Goal: Task Accomplishment & Management: Manage account settings

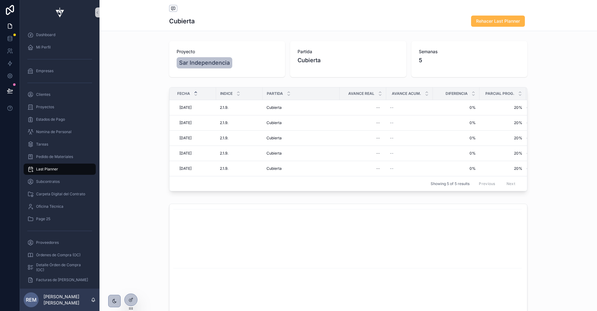
click at [491, 21] on span "Rehacer Last Planner" at bounding box center [498, 21] width 44 height 6
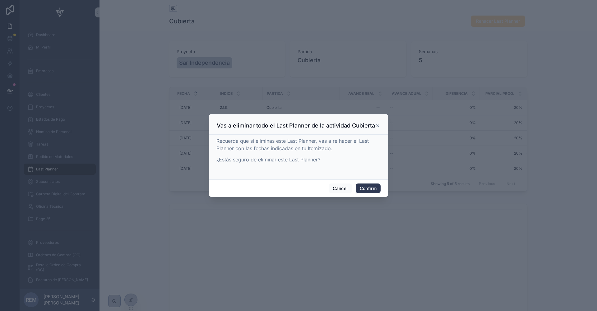
click at [370, 189] on button "Confirm" at bounding box center [367, 188] width 25 height 10
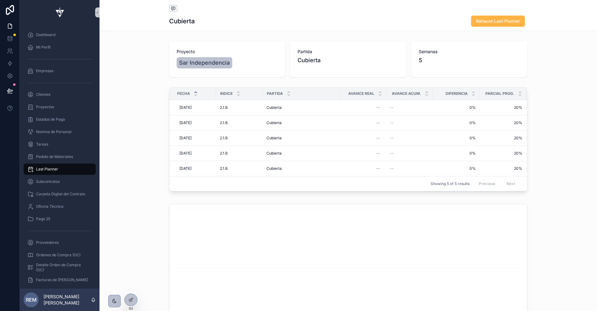
click at [507, 22] on span "Rehacer Last Planner" at bounding box center [498, 21] width 44 height 6
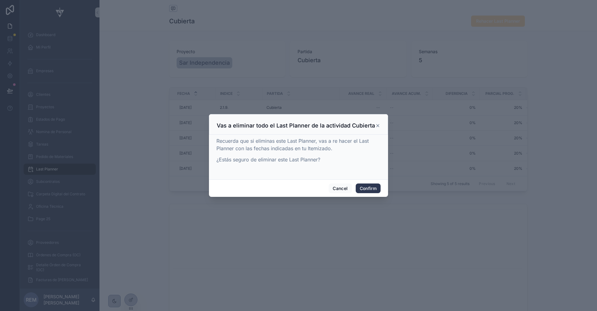
click at [369, 186] on button "Confirm" at bounding box center [367, 188] width 25 height 10
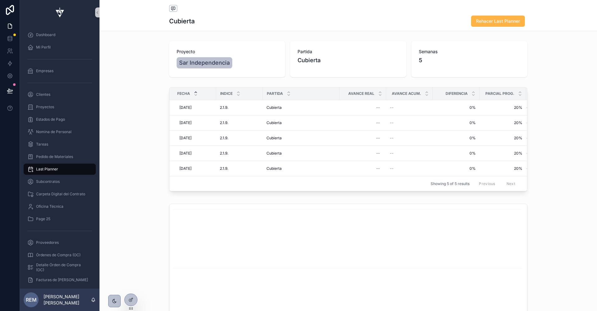
click at [488, 22] on span "Rehacer Last Planner" at bounding box center [498, 21] width 44 height 6
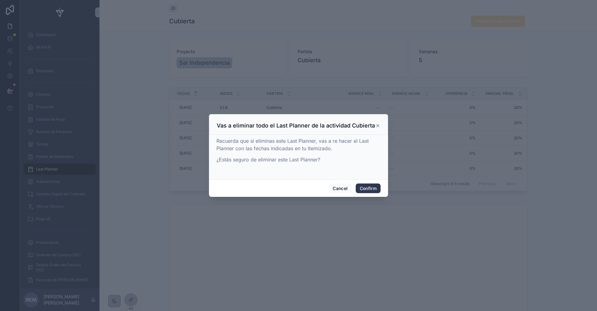
click at [370, 185] on button "Confirm" at bounding box center [367, 188] width 25 height 10
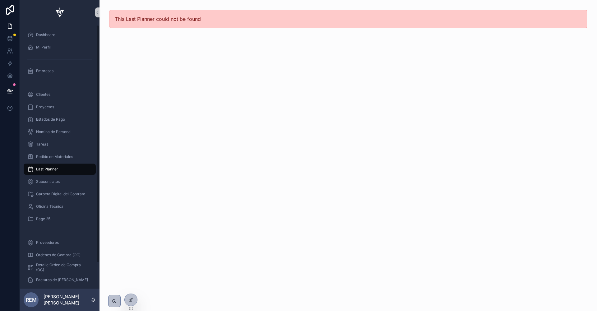
click at [45, 169] on span "Last Planner" at bounding box center [47, 169] width 22 height 5
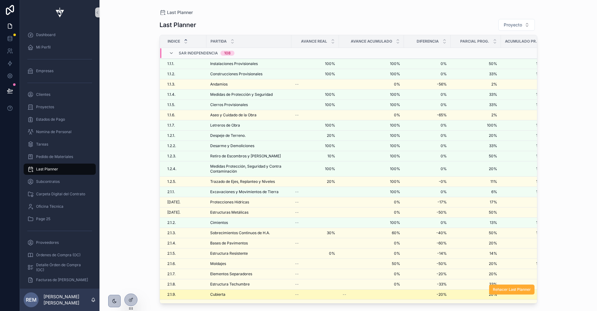
click at [217, 292] on span "Cubierta" at bounding box center [217, 294] width 15 height 5
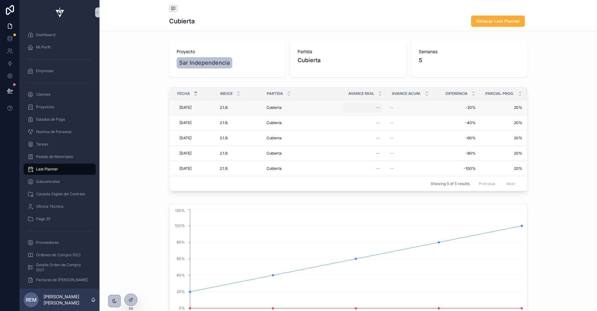
click at [372, 109] on div "--" at bounding box center [362, 108] width 39 height 10
type input "****"
click at [451, 118] on button "scrollable content" at bounding box center [451, 115] width 7 height 7
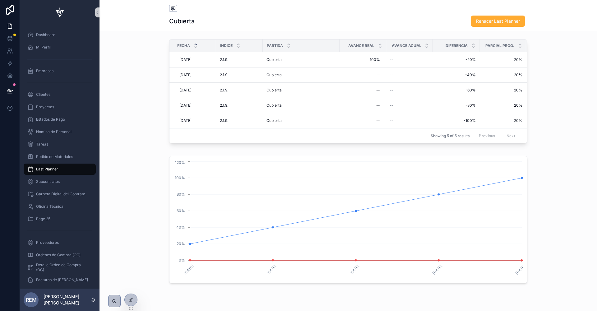
scroll to position [70, 0]
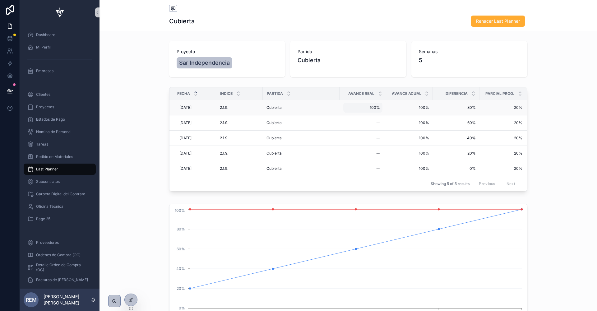
click at [367, 105] on span "100%" at bounding box center [363, 107] width 34 height 5
type input "**"
click at [420, 116] on icon "scrollable content" at bounding box center [421, 115] width 3 height 2
click at [185, 107] on span "[DATE]" at bounding box center [185, 107] width 12 height 5
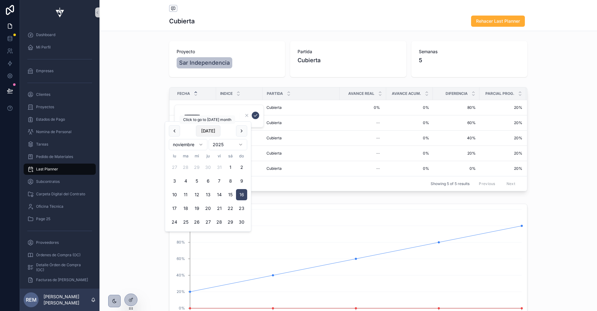
click at [205, 131] on button "[DATE]" at bounding box center [208, 130] width 25 height 11
click at [174, 181] on button "8" at bounding box center [174, 180] width 11 height 11
type input "********"
click at [257, 115] on icon "scrollable content" at bounding box center [255, 115] width 5 height 5
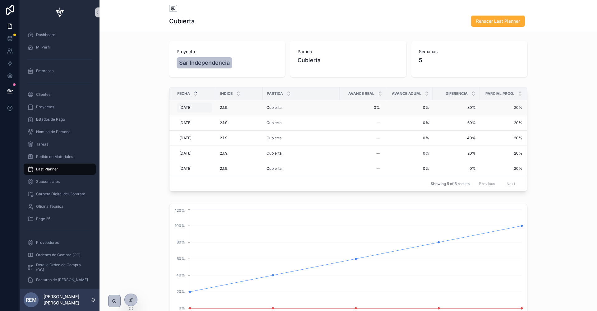
click at [182, 109] on div "[DATE] [DATE]" at bounding box center [194, 108] width 35 height 10
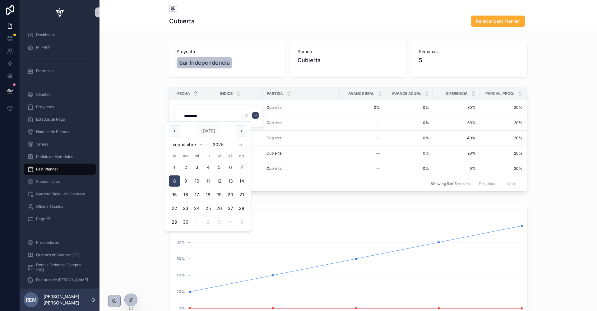
click at [186, 180] on button "9" at bounding box center [185, 180] width 11 height 11
type input "********"
click at [254, 115] on icon "scrollable content" at bounding box center [255, 115] width 5 height 5
click at [189, 106] on span "9/9/2025" at bounding box center [185, 107] width 12 height 5
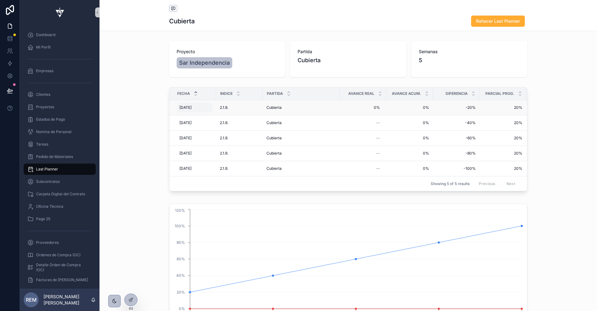
click at [186, 108] on span "9/9/2025" at bounding box center [185, 107] width 12 height 5
click at [186, 107] on span "9/9/2025" at bounding box center [185, 107] width 12 height 5
click at [172, 193] on button "15" at bounding box center [174, 194] width 11 height 11
type input "*********"
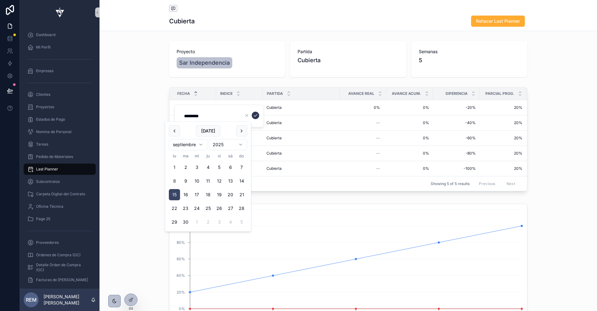
click at [255, 113] on icon "scrollable content" at bounding box center [255, 115] width 5 height 5
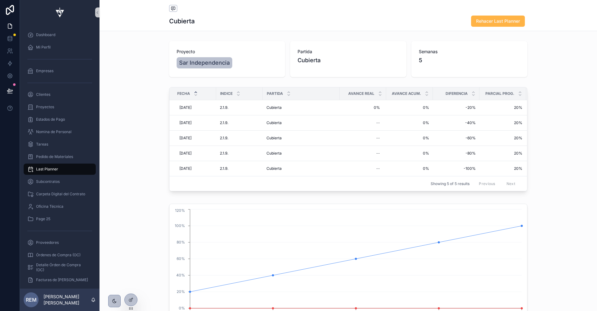
click at [483, 22] on span "Rehacer Last Planner" at bounding box center [498, 21] width 44 height 6
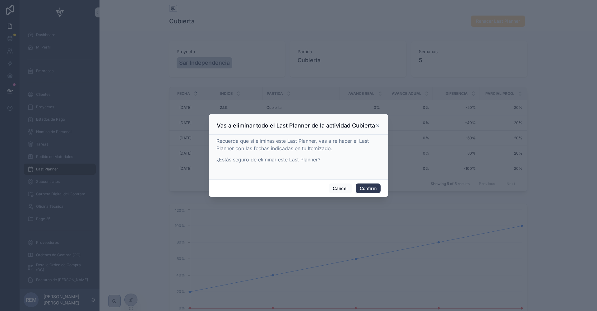
click at [359, 188] on button "Confirm" at bounding box center [367, 188] width 25 height 10
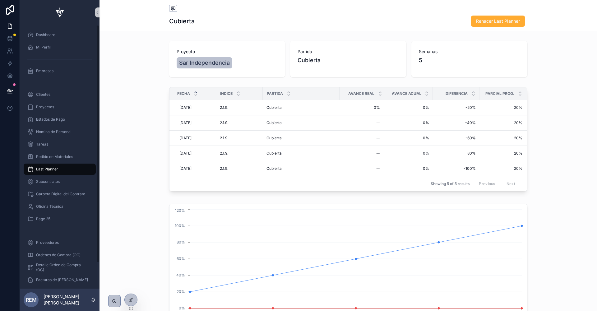
click at [42, 168] on span "Last Planner" at bounding box center [47, 169] width 22 height 5
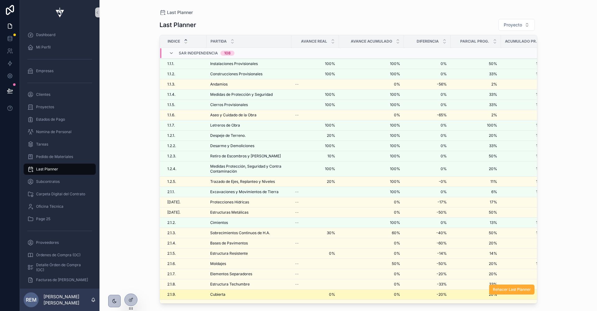
click at [212, 292] on span "Cubierta" at bounding box center [217, 294] width 15 height 5
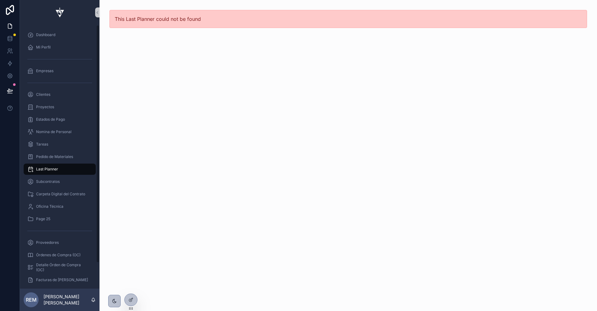
click at [42, 168] on span "Last Planner" at bounding box center [47, 169] width 22 height 5
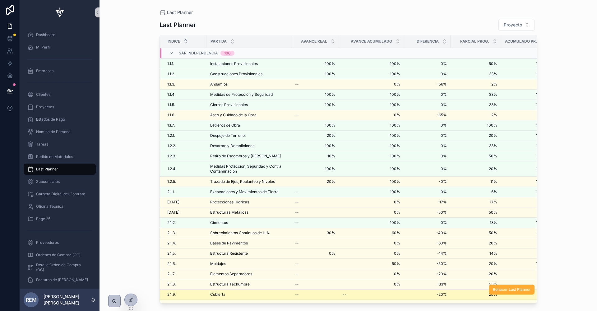
click at [225, 292] on div "Cubierta Cubierta" at bounding box center [248, 294] width 77 height 5
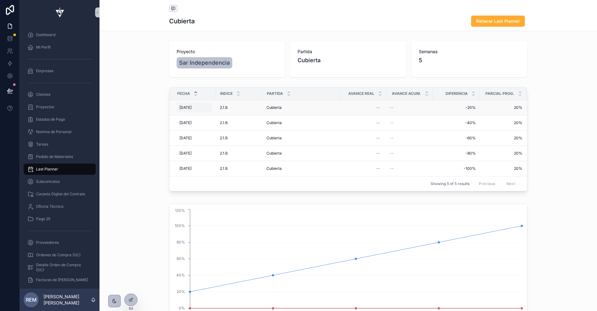
click at [184, 105] on span "[DATE]" at bounding box center [185, 107] width 12 height 5
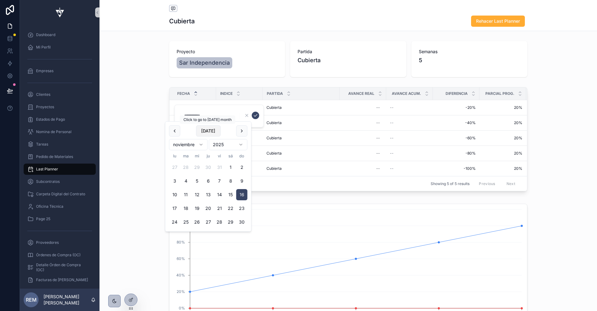
click at [206, 130] on button "[DATE]" at bounding box center [208, 130] width 25 height 11
click at [173, 196] on button "15" at bounding box center [174, 194] width 11 height 11
type input "*********"
click at [253, 115] on icon "scrollable content" at bounding box center [255, 115] width 5 height 5
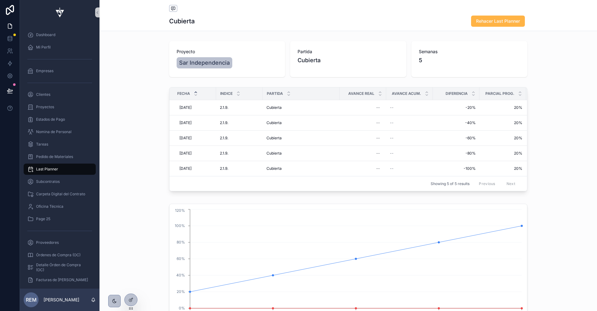
click at [496, 20] on span "Rehacer Last Planner" at bounding box center [498, 21] width 44 height 6
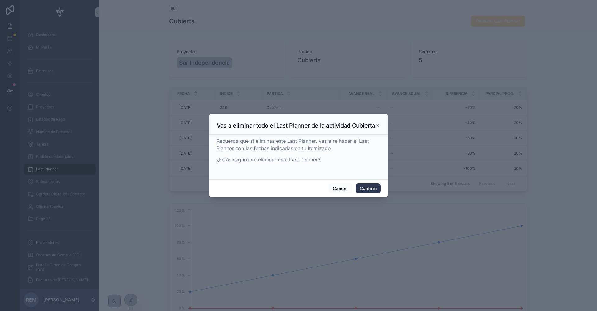
click at [365, 186] on button "Confirm" at bounding box center [367, 188] width 25 height 10
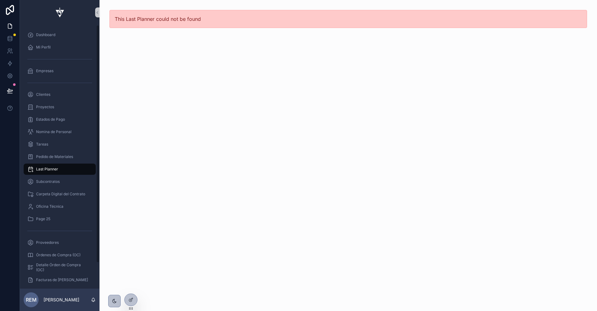
click at [50, 168] on span "Last Planner" at bounding box center [47, 169] width 22 height 5
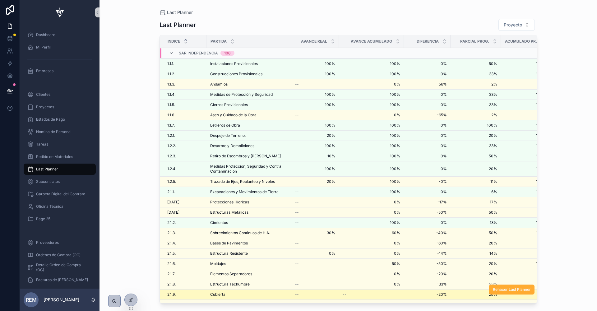
click at [228, 289] on td "Cubierta Cubierta" at bounding box center [248, 294] width 85 height 10
click at [217, 292] on span "Cubierta" at bounding box center [217, 294] width 15 height 5
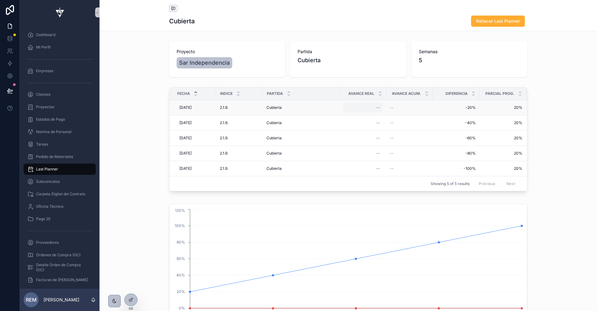
click at [369, 107] on div "--" at bounding box center [362, 108] width 39 height 10
type input "****"
click at [451, 117] on icon "scrollable content" at bounding box center [452, 115] width 5 height 5
click at [186, 107] on span "16/11/2025" at bounding box center [185, 107] width 12 height 5
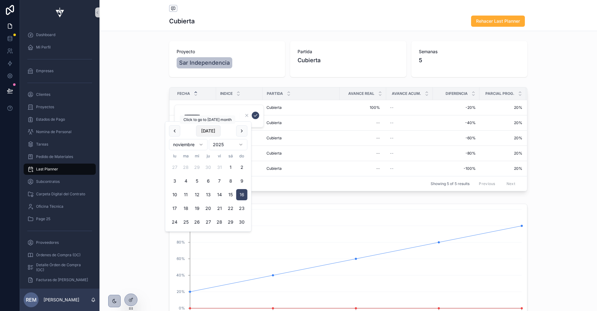
click at [213, 130] on button "[DATE]" at bounding box center [208, 130] width 25 height 11
click at [174, 192] on button "15" at bounding box center [174, 194] width 11 height 11
type input "*********"
click at [255, 116] on icon "scrollable content" at bounding box center [255, 115] width 5 height 5
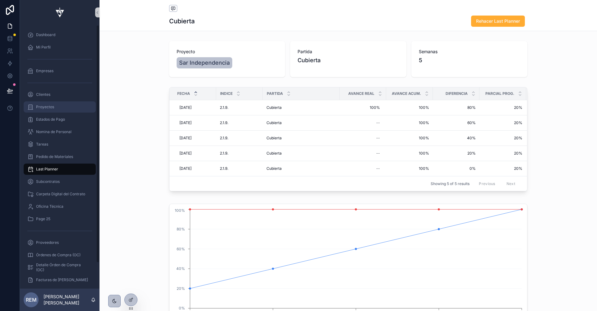
click at [45, 110] on div "Proyectos" at bounding box center [59, 107] width 65 height 10
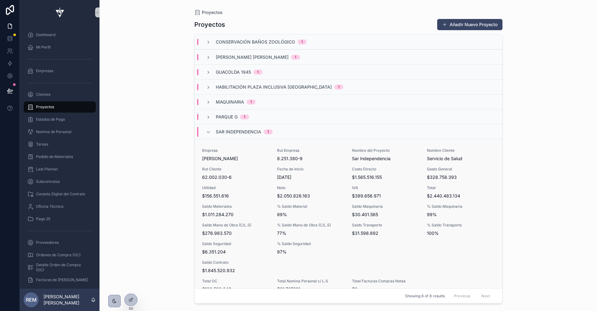
click at [246, 187] on span "Utilidad" at bounding box center [235, 187] width 67 height 5
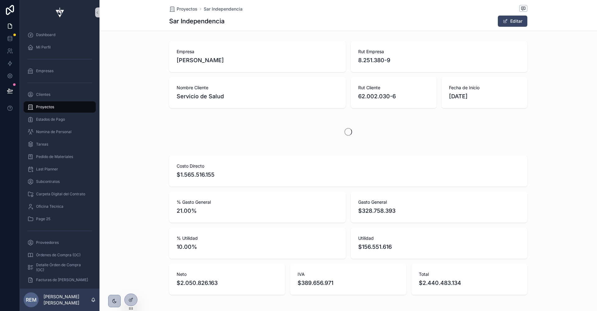
scroll to position [0, 358]
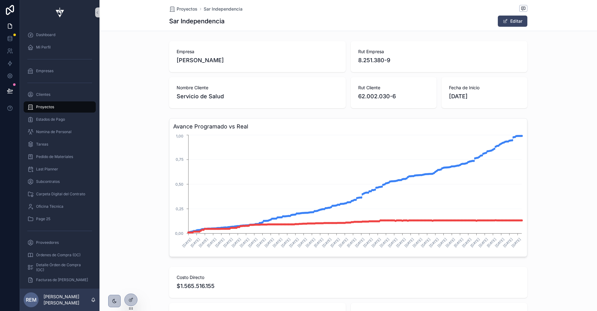
click at [143, 175] on div "Avance Programado vs Real 4/2/2025 10/3/2025 24/3/2025 2/4/2025 15/4/2025 22/4/…" at bounding box center [347, 188] width 497 height 144
click at [39, 168] on span "Last Planner" at bounding box center [47, 169] width 22 height 5
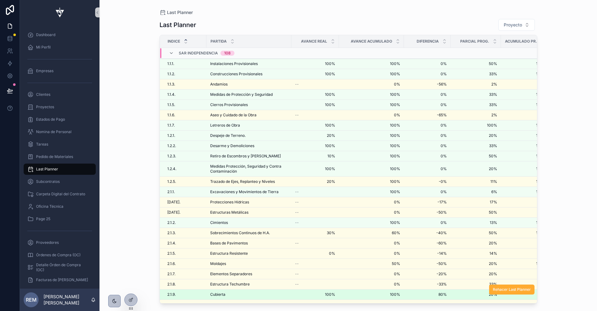
click at [220, 292] on span "Cubierta" at bounding box center [217, 294] width 15 height 5
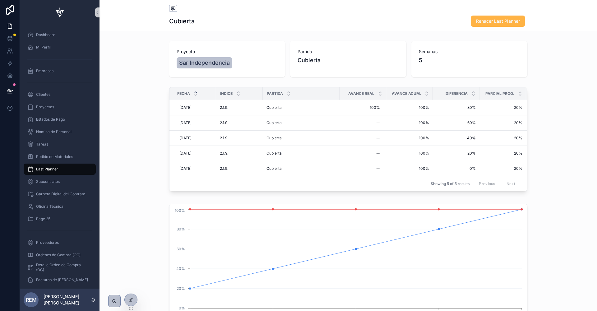
click at [507, 21] on span "Rehacer Last Planner" at bounding box center [498, 21] width 44 height 6
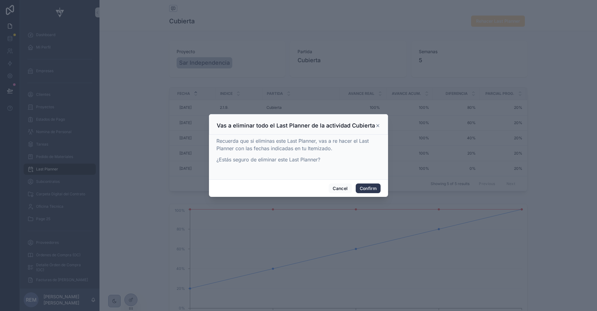
click at [366, 188] on button "Confirm" at bounding box center [367, 188] width 25 height 10
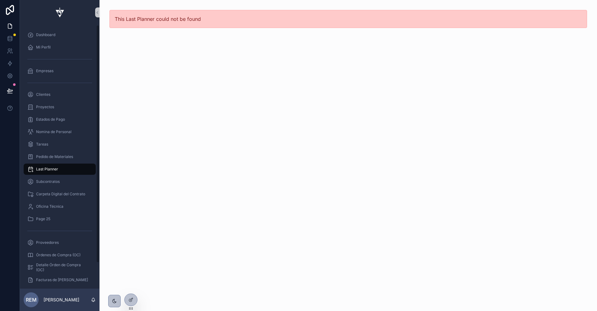
click at [45, 165] on div "Last Planner" at bounding box center [59, 169] width 65 height 10
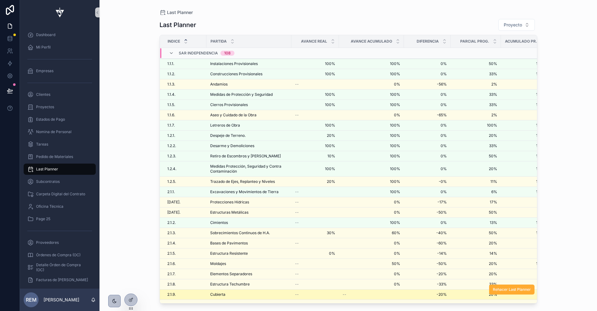
click at [221, 292] on span "Cubierta" at bounding box center [217, 294] width 15 height 5
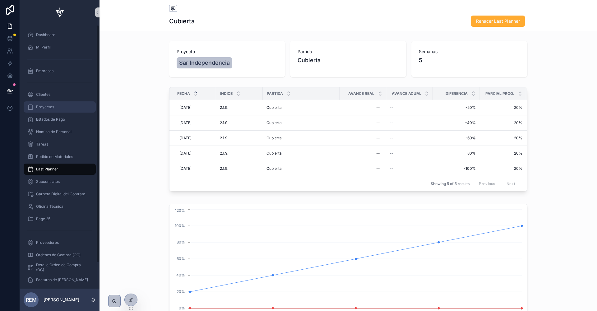
click at [43, 107] on span "Proyectos" at bounding box center [45, 106] width 18 height 5
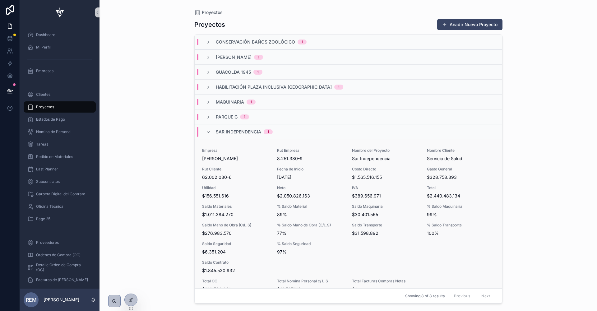
click at [264, 203] on div "Empresa Rodolfo Espina Santander Rut Empresa 8.251.380-9 Nombre del Proyecto Sa…" at bounding box center [348, 220] width 292 height 144
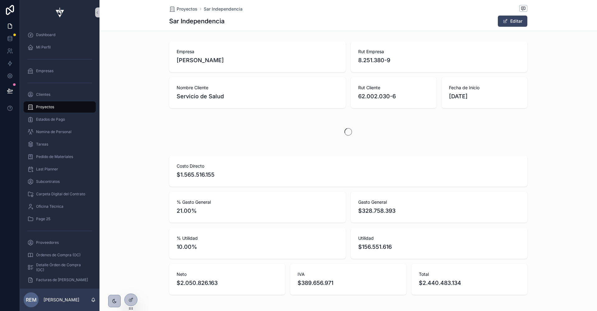
scroll to position [0, 358]
click at [171, 117] on div "scrollable content" at bounding box center [347, 132] width 497 height 32
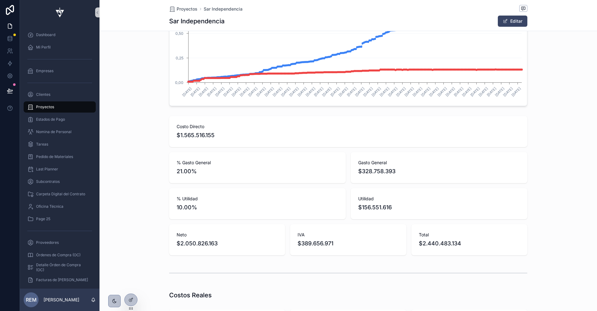
scroll to position [0, 0]
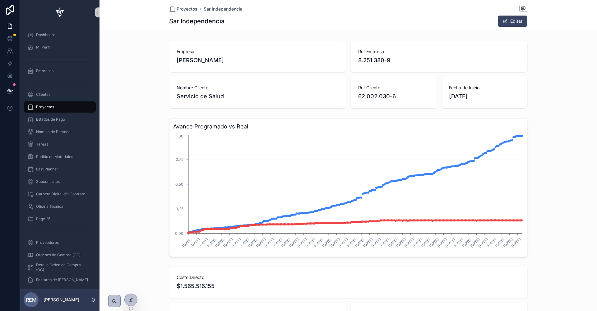
click at [124, 150] on div "Avance Programado vs Real 4/2/2025 10/3/2025 24/3/2025 2/4/2025 15/4/2025 22/4/…" at bounding box center [347, 188] width 497 height 144
click at [218, 237] on icon "4/2/2025 10/3/2025 24/3/2025 2/4/2025 15/4/2025 22/4/2025 1/5/2025 13/5/2025 27…" at bounding box center [348, 192] width 350 height 119
click at [210, 187] on icon "4/2/2025 10/3/2025 24/3/2025 2/4/2025 15/4/2025 22/4/2025 1/5/2025 13/5/2025 27…" at bounding box center [348, 192] width 350 height 119
click at [135, 220] on div "Avance Programado vs Real 4/2/2025 10/3/2025 24/3/2025 2/4/2025 15/4/2025 22/4/…" at bounding box center [347, 188] width 497 height 144
click at [130, 300] on icon at bounding box center [130, 299] width 5 height 5
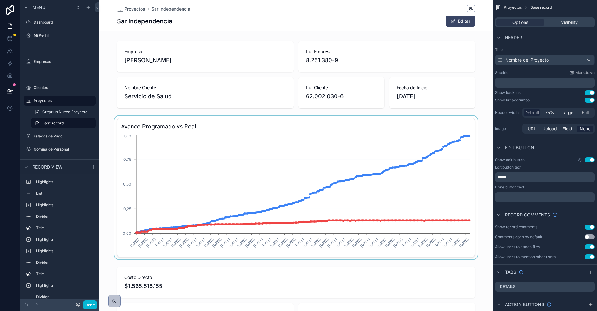
scroll to position [0, 358]
click at [138, 192] on div "scrollable content" at bounding box center [295, 188] width 393 height 144
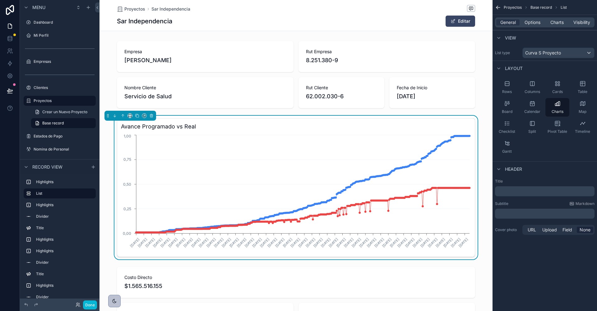
click at [357, 140] on icon "4/2/2025 12/2/2025 20/2/2025 28/2/2025 8/3/2025 16/3/2025 24/3/2025 1/4/2025 9/…" at bounding box center [296, 192] width 350 height 119
click at [464, 121] on div "Avance Programado vs Real 4/2/2025 12/2/2025 20/2/2025 28/2/2025 8/3/2025 16/3/…" at bounding box center [296, 187] width 358 height 139
click at [546, 51] on span "Curva S Proyecto" at bounding box center [543, 53] width 36 height 6
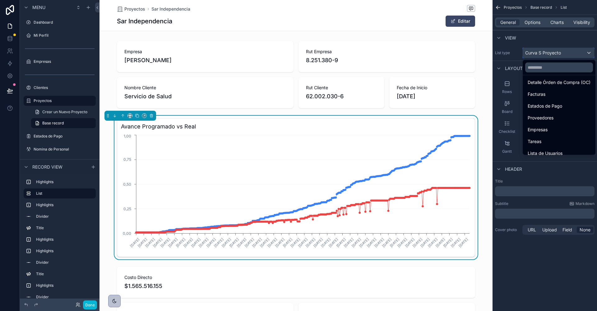
scroll to position [97, 0]
click at [501, 39] on div "scrollable content" at bounding box center [298, 155] width 597 height 311
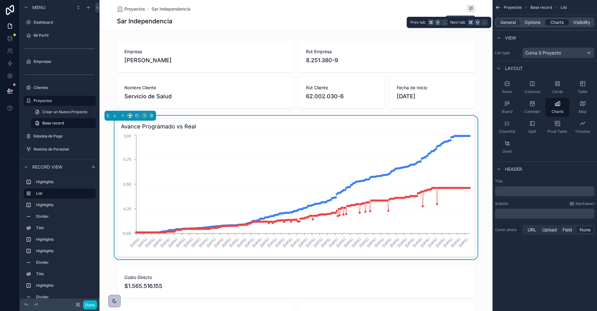
click at [552, 22] on span "Charts" at bounding box center [556, 22] width 13 height 6
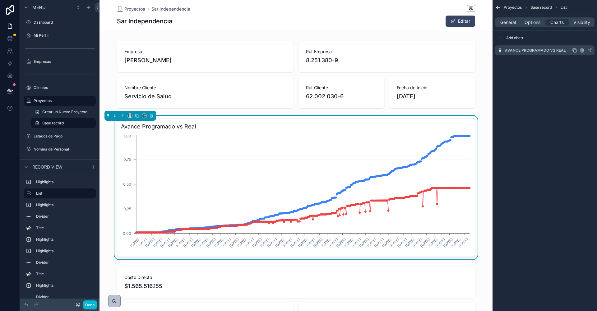
click at [588, 50] on icon "scrollable content" at bounding box center [589, 50] width 3 height 3
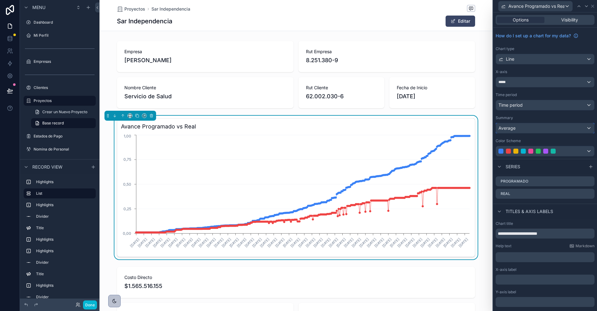
click at [545, 129] on div "Average" at bounding box center [545, 128] width 98 height 10
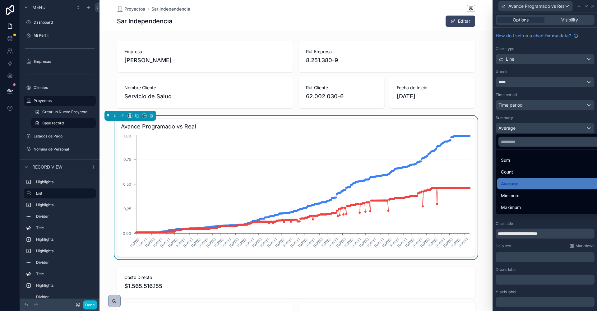
click at [532, 161] on div "Sum" at bounding box center [552, 159] width 103 height 7
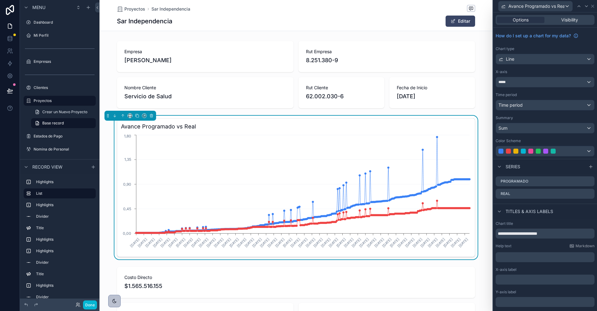
scroll to position [0, 358]
click at [532, 127] on div "Sum" at bounding box center [545, 128] width 98 height 10
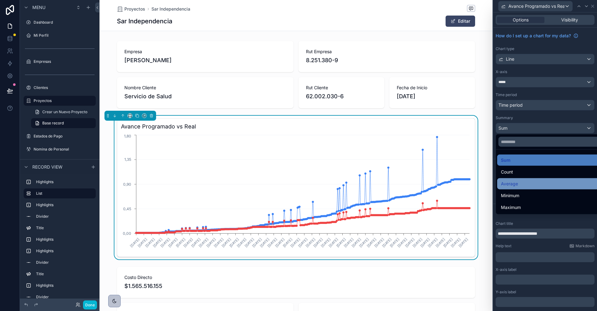
click at [525, 181] on div "Average" at bounding box center [552, 183] width 103 height 7
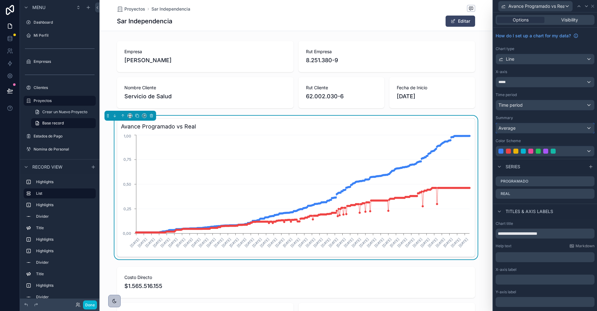
click at [520, 126] on div "Average" at bounding box center [545, 128] width 98 height 10
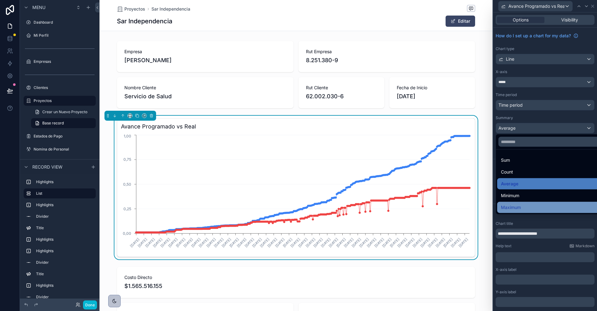
click at [513, 202] on div "Maximum" at bounding box center [552, 207] width 110 height 11
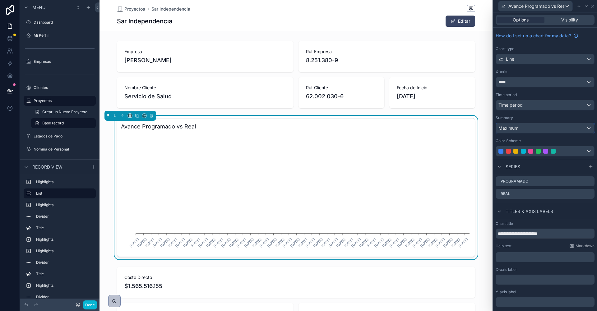
click at [512, 129] on span "Maximum" at bounding box center [508, 128] width 20 height 6
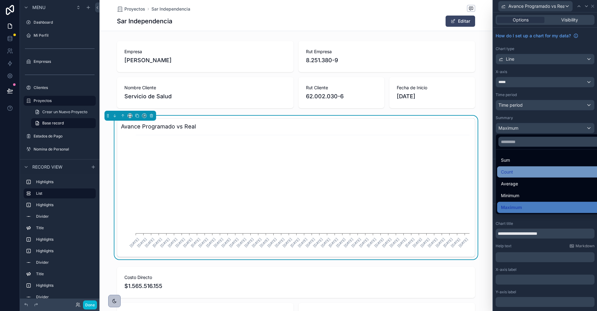
click at [512, 171] on span "Count" at bounding box center [507, 171] width 12 height 7
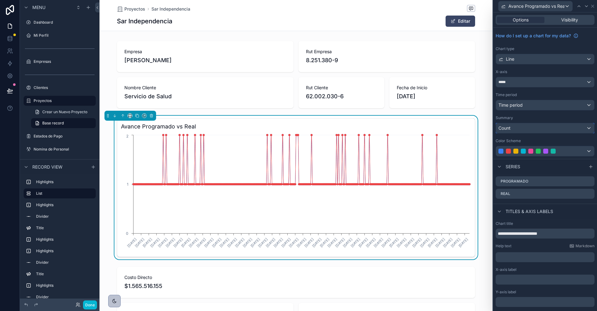
click at [514, 127] on div "Count" at bounding box center [545, 128] width 98 height 10
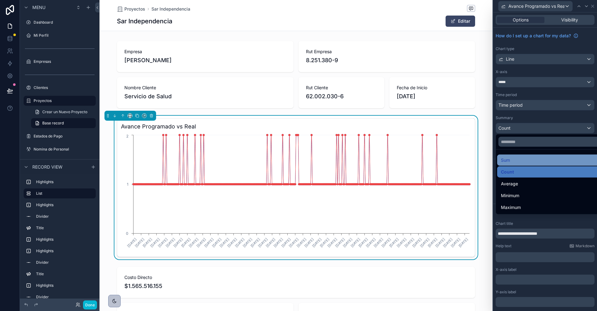
click at [513, 159] on div "Sum" at bounding box center [552, 159] width 103 height 7
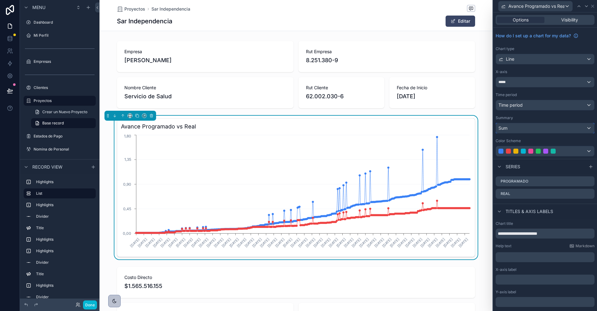
click at [514, 125] on div "Sum" at bounding box center [545, 128] width 98 height 10
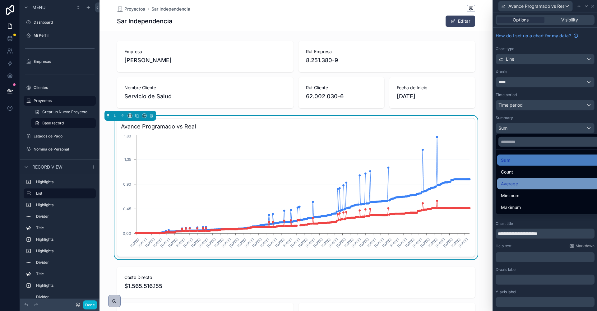
click at [516, 183] on span "Average" at bounding box center [509, 183] width 17 height 7
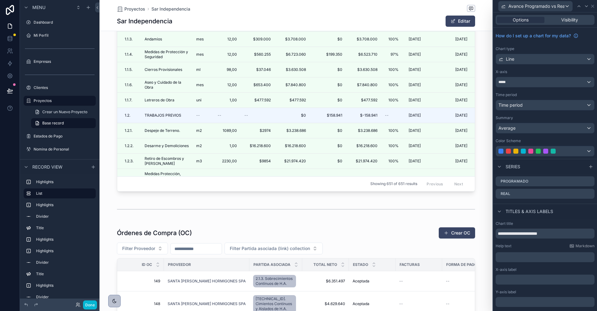
scroll to position [924, 0]
